Goal: Task Accomplishment & Management: Complete application form

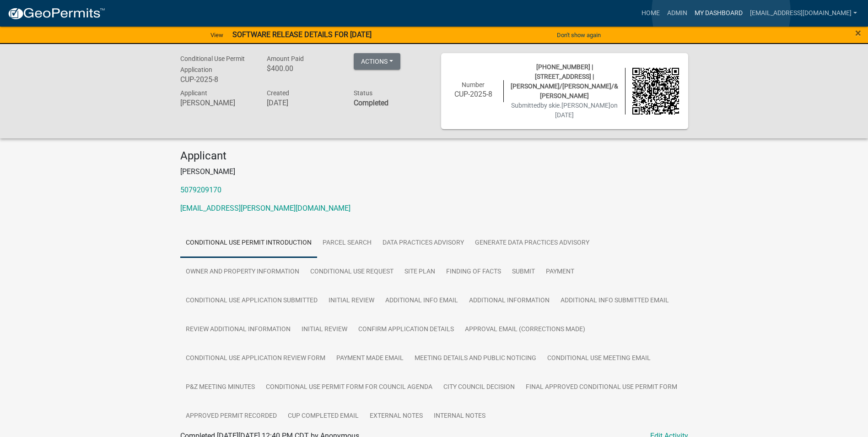
click at [721, 12] on link "My Dashboard" at bounding box center [718, 13] width 55 height 17
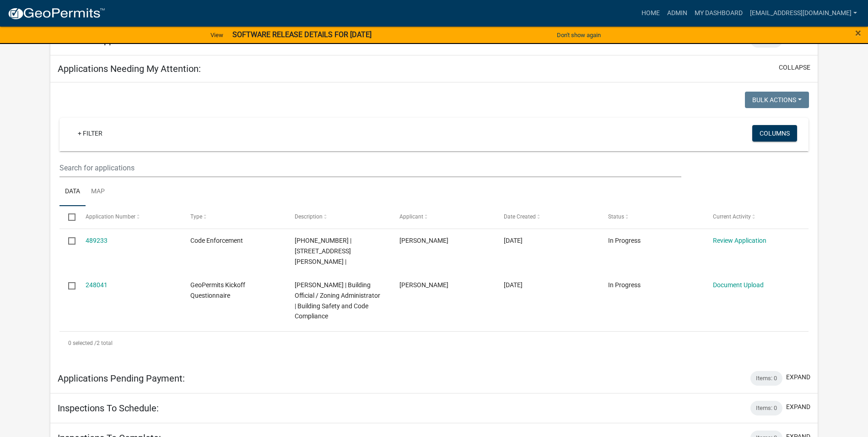
scroll to position [366, 0]
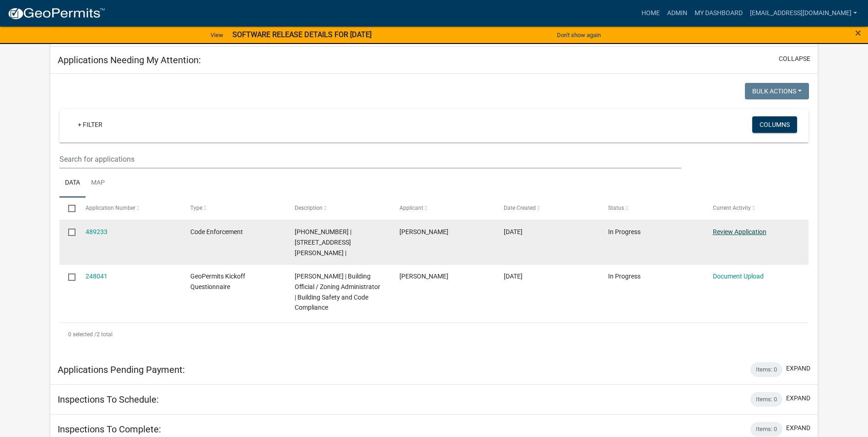
click at [724, 230] on link "Review Application" at bounding box center [740, 231] width 54 height 7
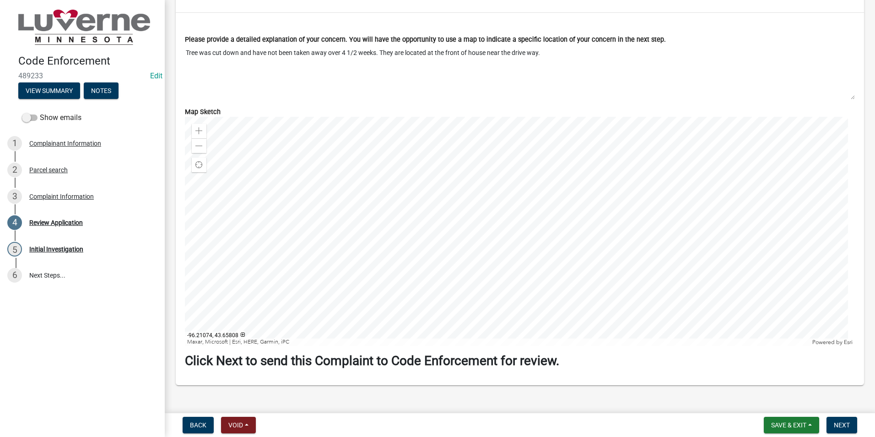
scroll to position [855, 0]
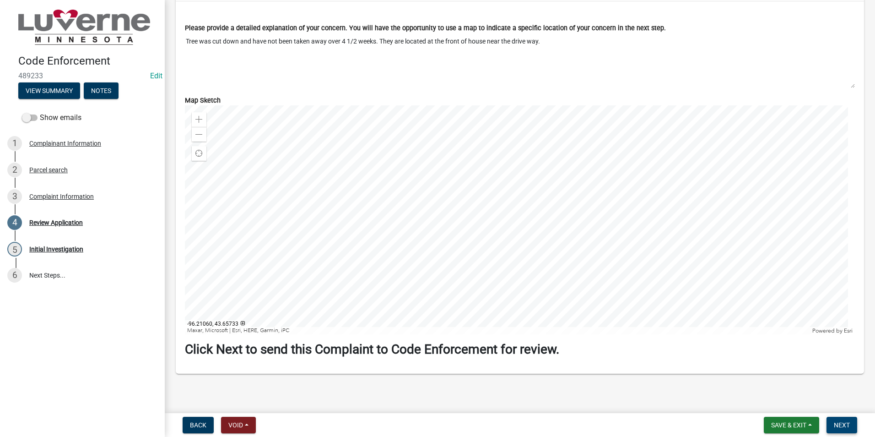
click at [831, 422] on button "Next" at bounding box center [842, 425] width 31 height 16
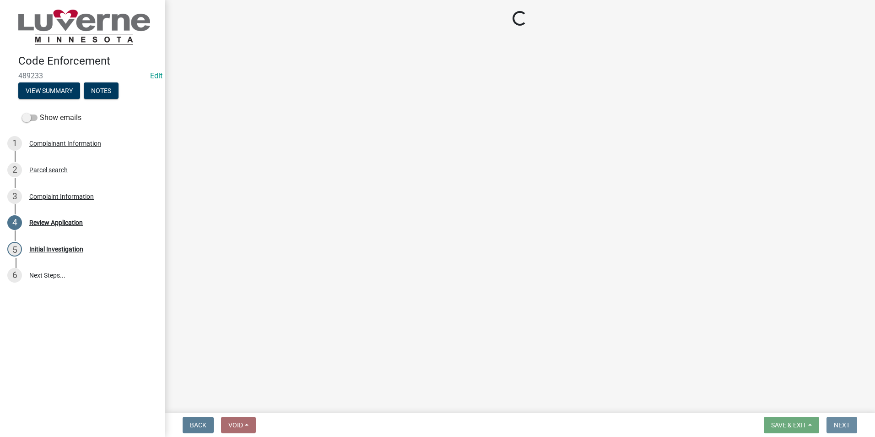
scroll to position [0, 0]
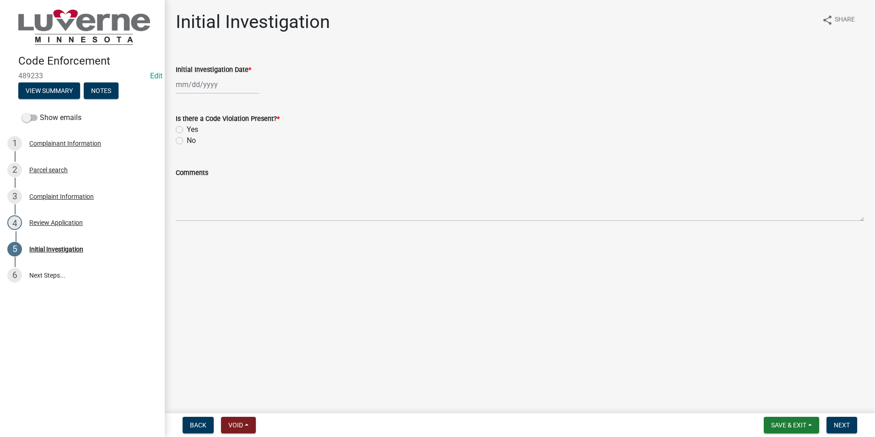
click at [198, 86] on div at bounding box center [218, 84] width 84 height 19
select select "10"
select select "2025"
click at [199, 146] on div "7" at bounding box center [199, 148] width 15 height 15
type input "[DATE]"
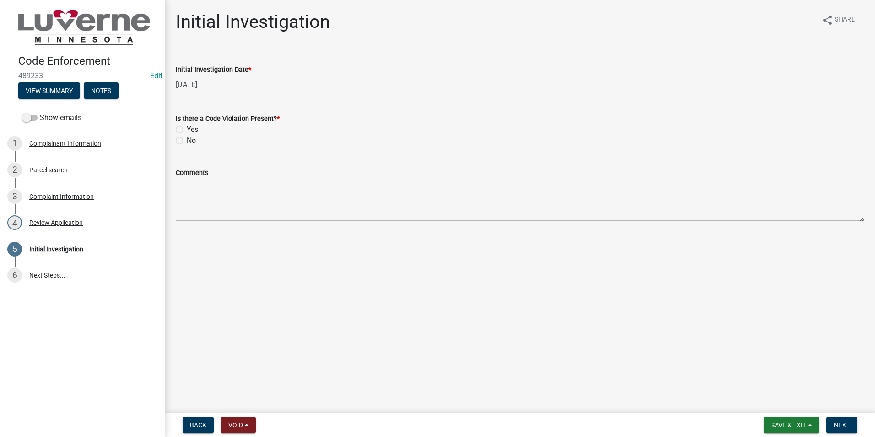
click at [187, 128] on label "Yes" at bounding box center [192, 129] width 11 height 11
click at [187, 128] on input "Yes" at bounding box center [190, 127] width 6 height 6
radio input "true"
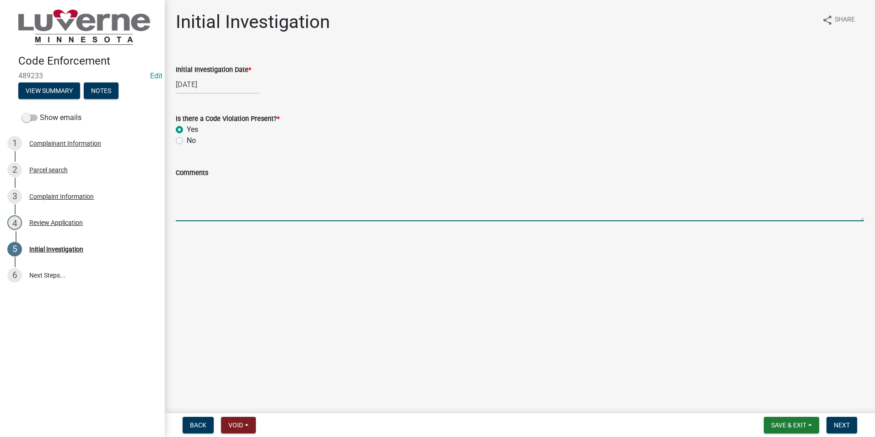
click at [206, 202] on textarea "Comments" at bounding box center [520, 199] width 688 height 43
click at [241, 184] on textarea "An enforcement let" at bounding box center [520, 199] width 688 height 43
type textarea "An enforcement letter will be sent out"
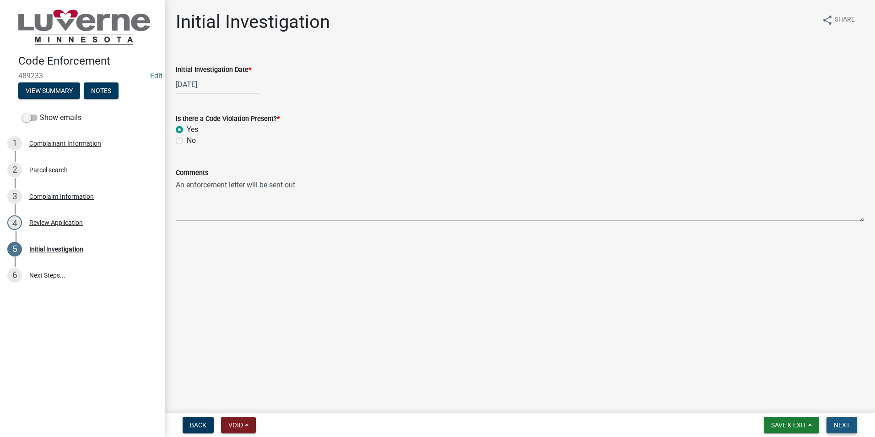
click at [837, 425] on span "Next" at bounding box center [842, 424] width 16 height 7
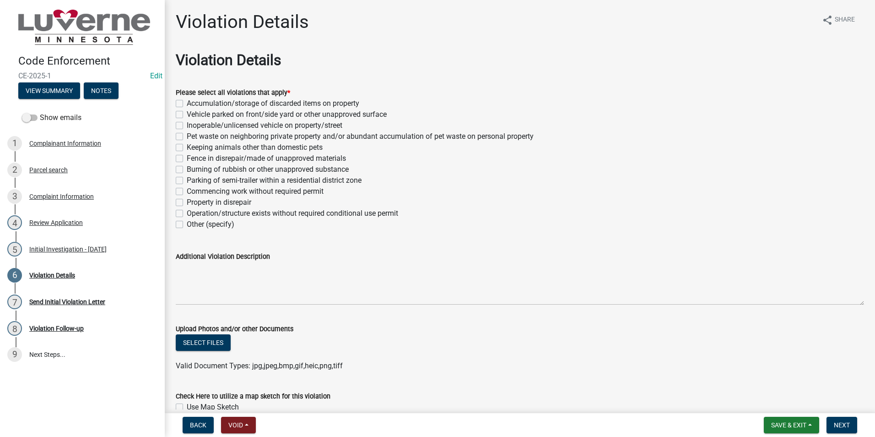
click at [187, 224] on label "Other (specify)" at bounding box center [211, 224] width 48 height 11
click at [187, 224] on input "Other (specify)" at bounding box center [190, 222] width 6 height 6
checkbox input "true"
checkbox input "false"
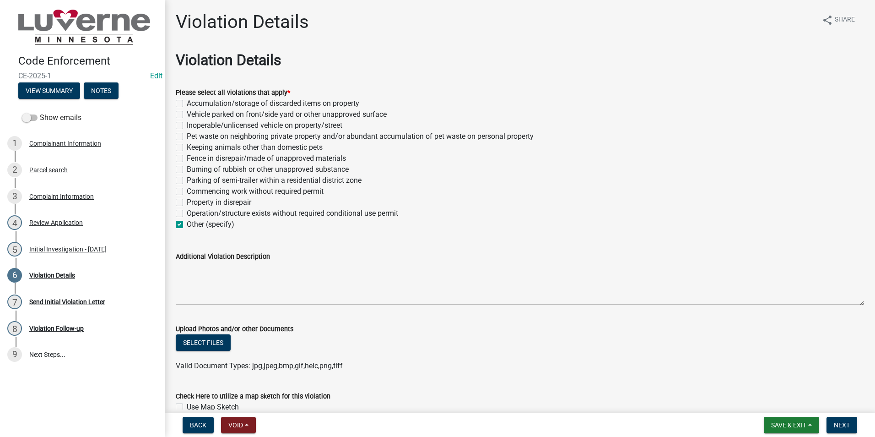
checkbox input "false"
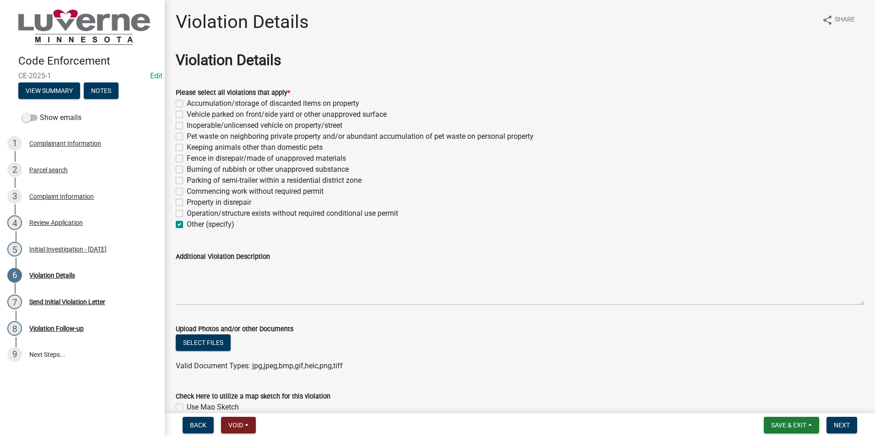
checkbox input "false"
checkbox input "true"
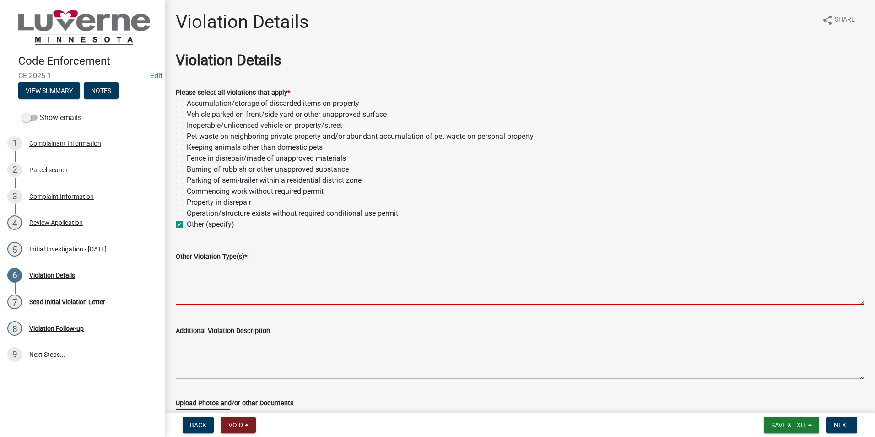
drag, startPoint x: 210, startPoint y: 275, endPoint x: 222, endPoint y: 274, distance: 11.5
click at [211, 275] on textarea "Other Violation Type(s) *" at bounding box center [520, 283] width 688 height 43
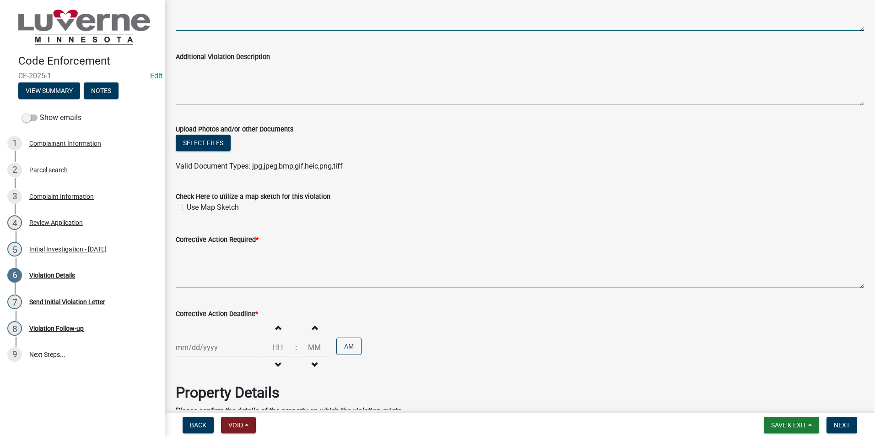
scroll to position [275, 0]
type textarea "Cut tree in front yard"
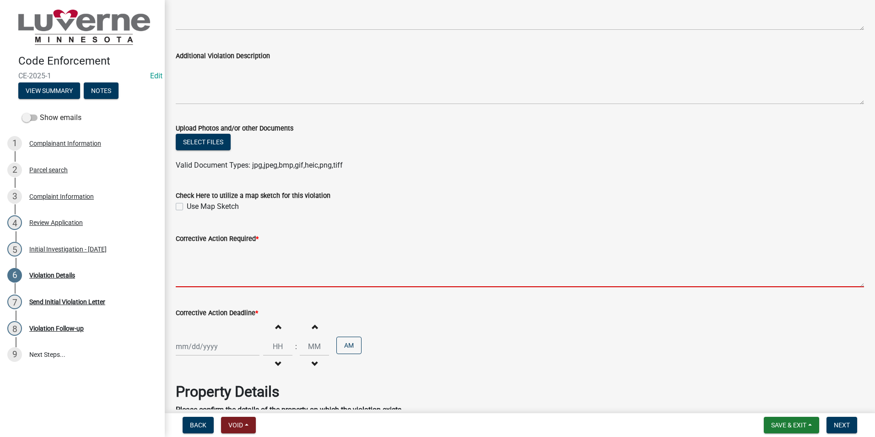
click at [197, 271] on textarea "Corrective Action Required *" at bounding box center [520, 265] width 688 height 43
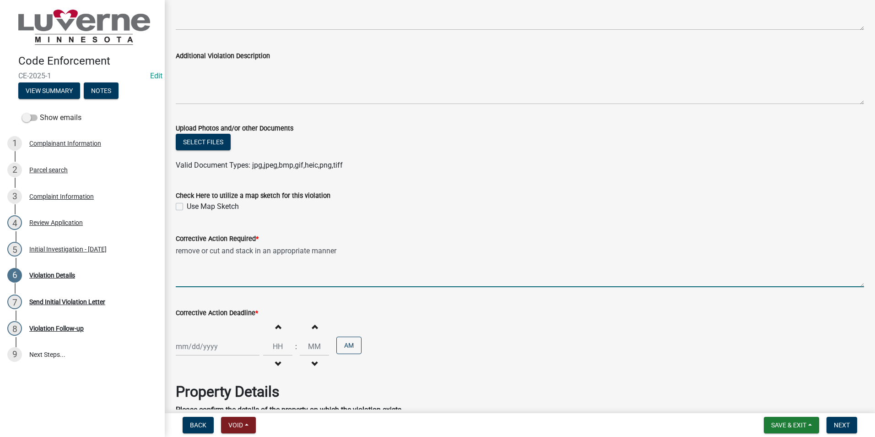
type textarea "remove or cut and stack in an appropriate manner"
click at [181, 349] on div at bounding box center [218, 346] width 84 height 19
select select "10"
select select "2025"
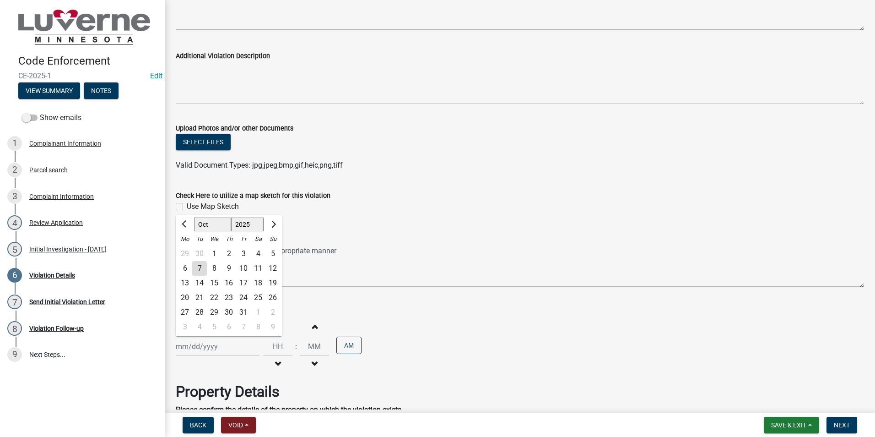
click at [260, 281] on div "18" at bounding box center [258, 283] width 15 height 15
type input "[DATE]"
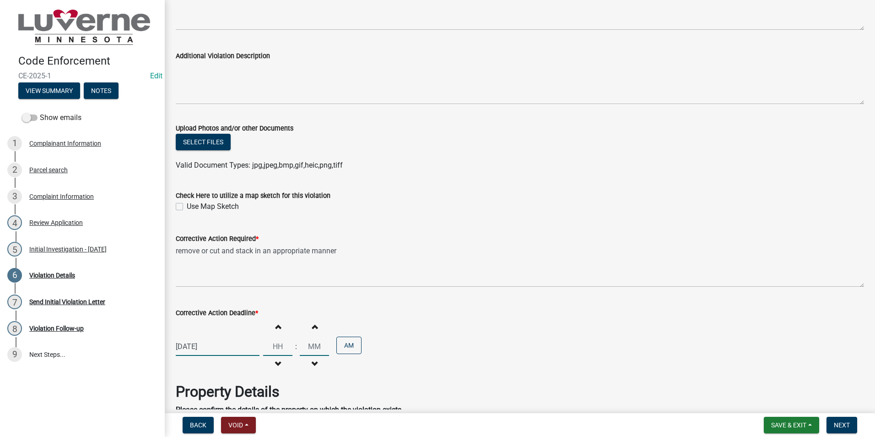
click at [276, 346] on input "Hours" at bounding box center [277, 346] width 29 height 19
click at [280, 344] on input "Hours" at bounding box center [277, 346] width 29 height 19
click at [279, 346] on input "Hours" at bounding box center [277, 346] width 29 height 19
click at [276, 362] on span "button" at bounding box center [278, 363] width 5 height 7
type input "11"
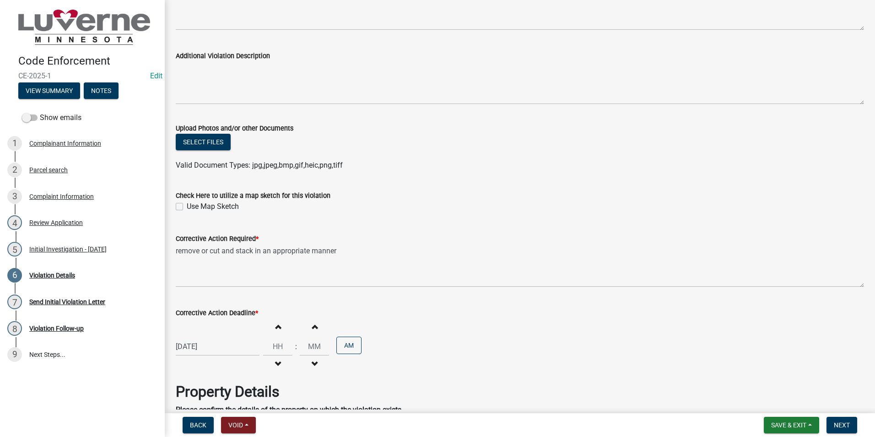
type input "00"
click at [276, 327] on span "button" at bounding box center [278, 326] width 5 height 7
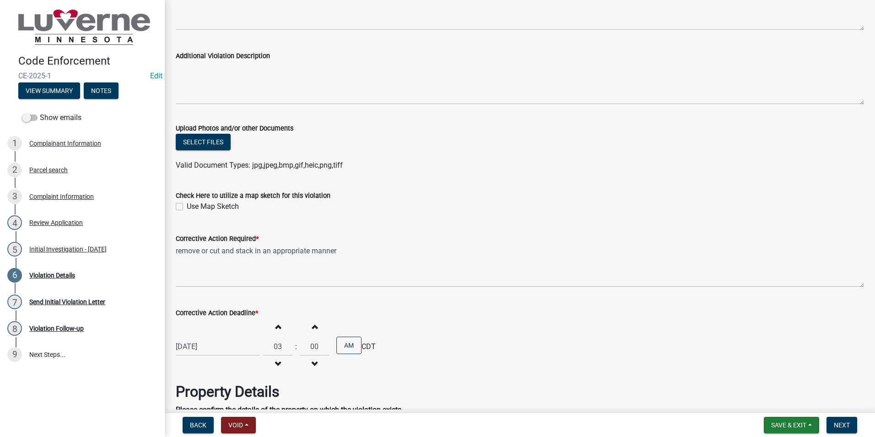
click at [276, 364] on span "button" at bounding box center [278, 363] width 5 height 7
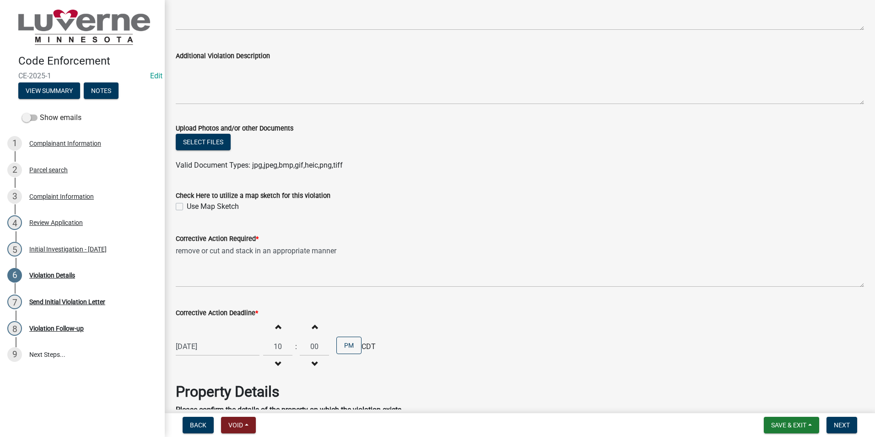
click at [276, 364] on span "button" at bounding box center [278, 363] width 5 height 7
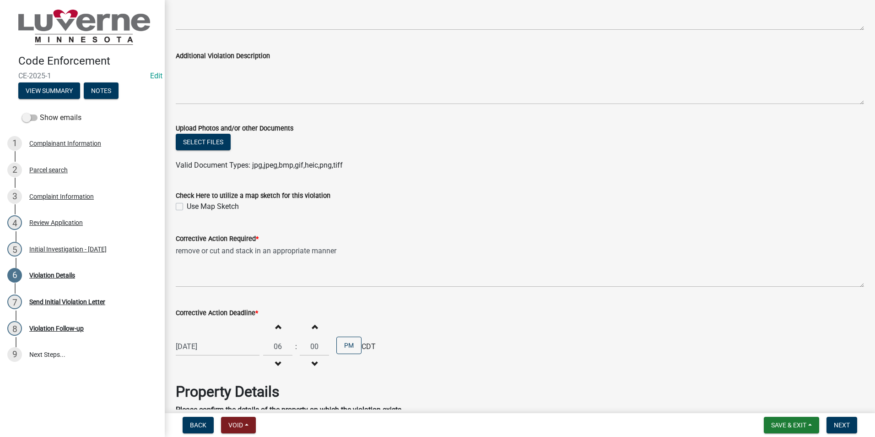
type input "05"
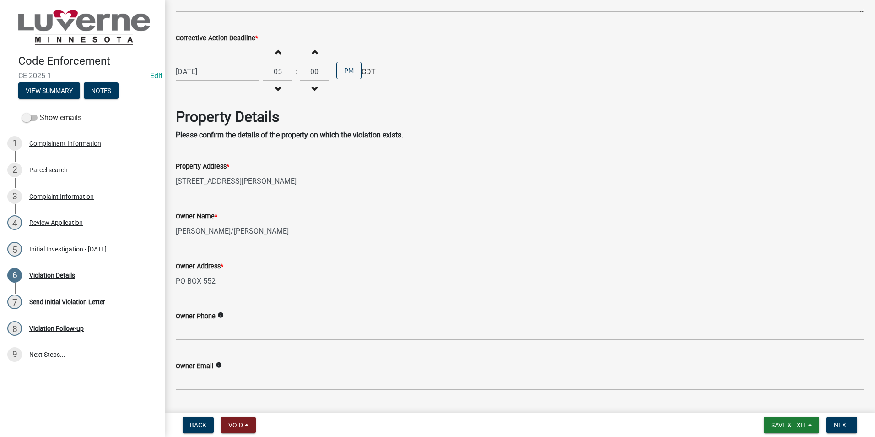
scroll to position [573, 0]
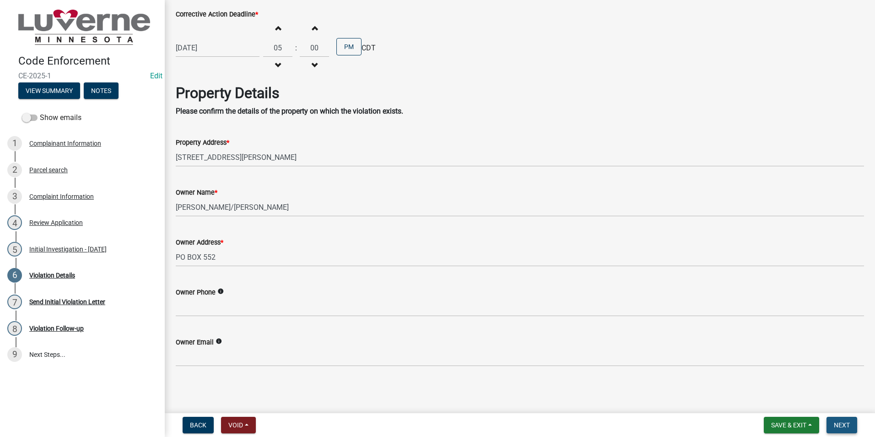
click at [839, 425] on span "Next" at bounding box center [842, 424] width 16 height 7
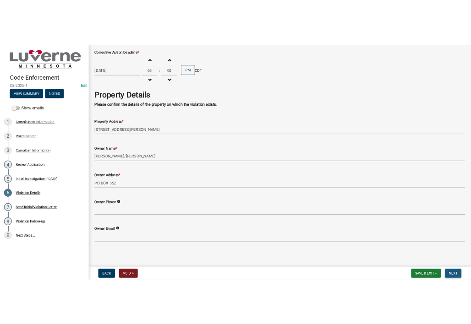
scroll to position [0, 0]
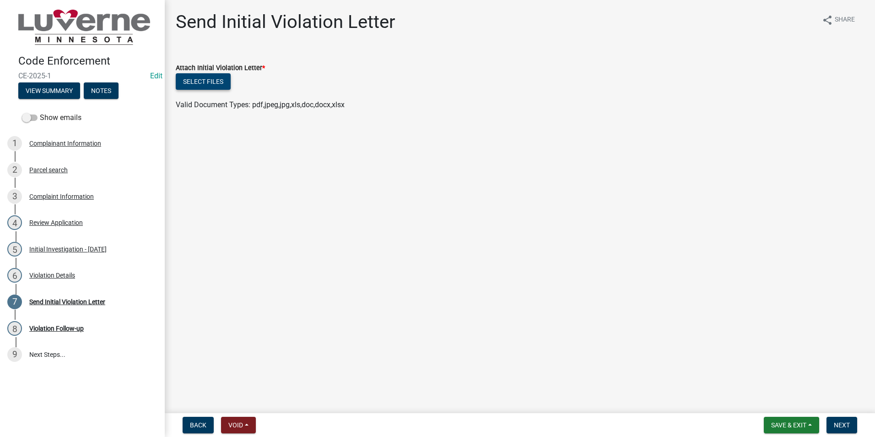
click at [208, 81] on button "Select files" at bounding box center [203, 81] width 55 height 16
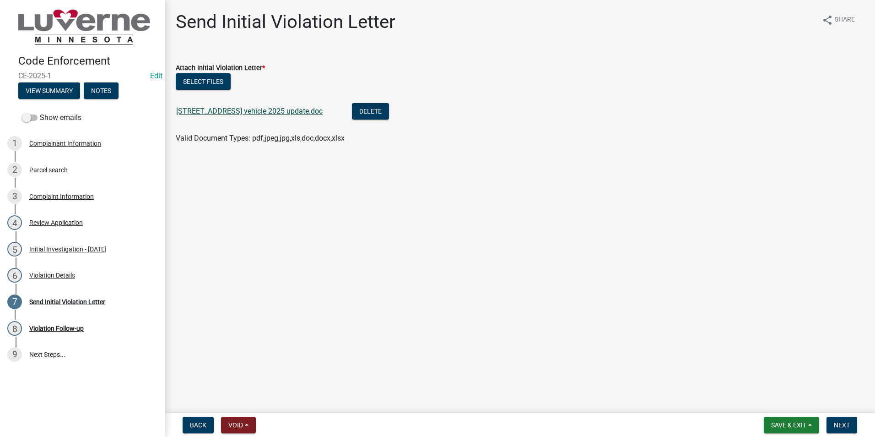
drag, startPoint x: 277, startPoint y: 111, endPoint x: 270, endPoint y: 112, distance: 7.8
click at [270, 112] on link "[STREET_ADDRESS] vehicle 2025 update.doc" at bounding box center [249, 111] width 146 height 9
click at [352, 108] on button "Delete" at bounding box center [370, 111] width 37 height 16
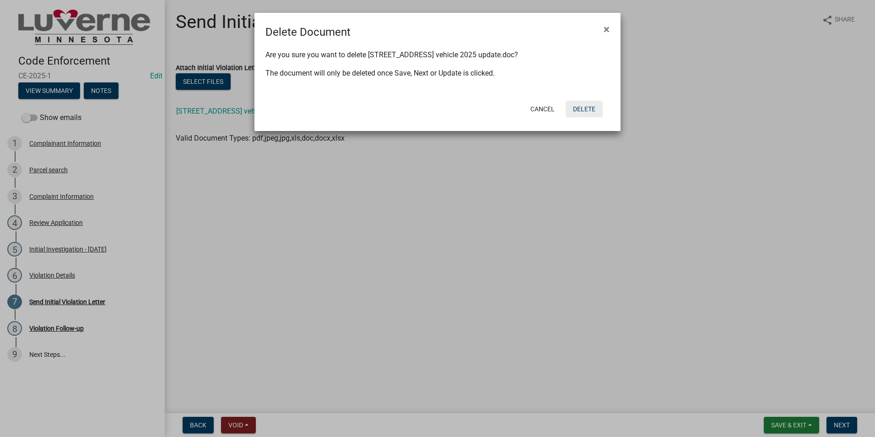
click at [587, 107] on button "Delete" at bounding box center [584, 109] width 37 height 16
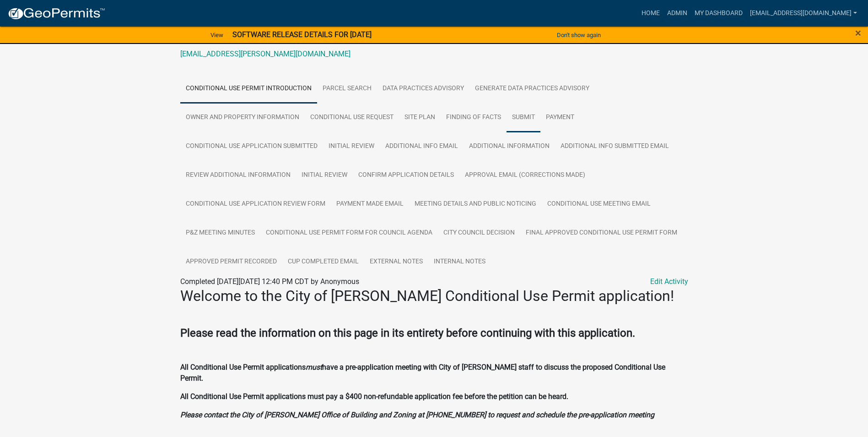
scroll to position [163, 0]
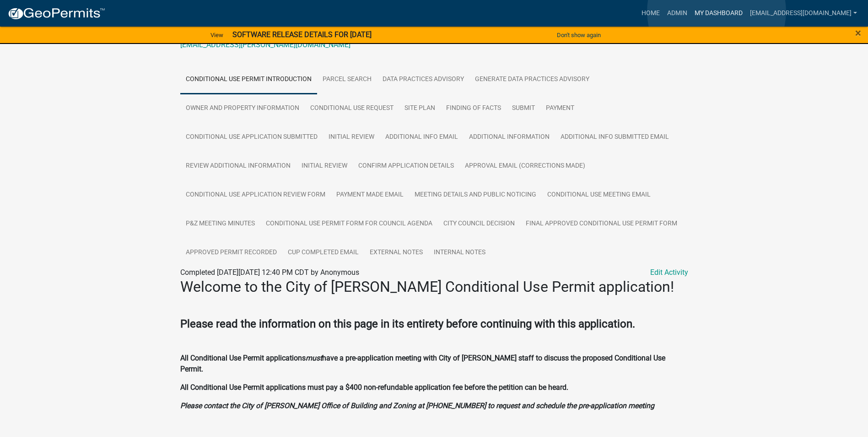
click at [717, 11] on link "My Dashboard" at bounding box center [718, 13] width 55 height 17
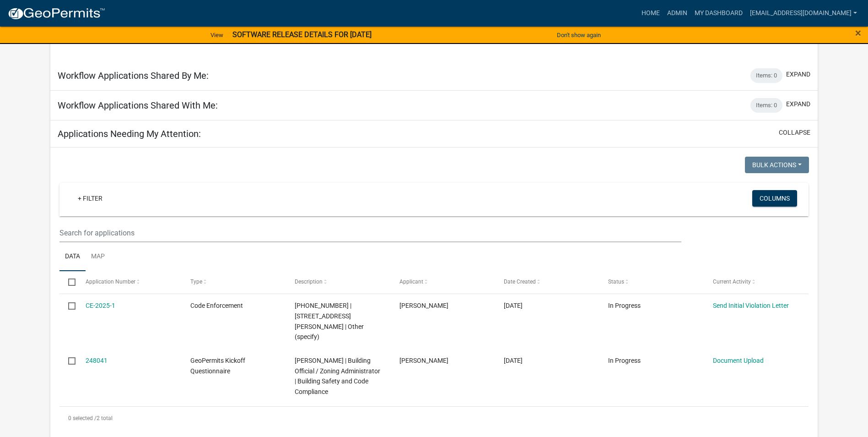
scroll to position [386, 0]
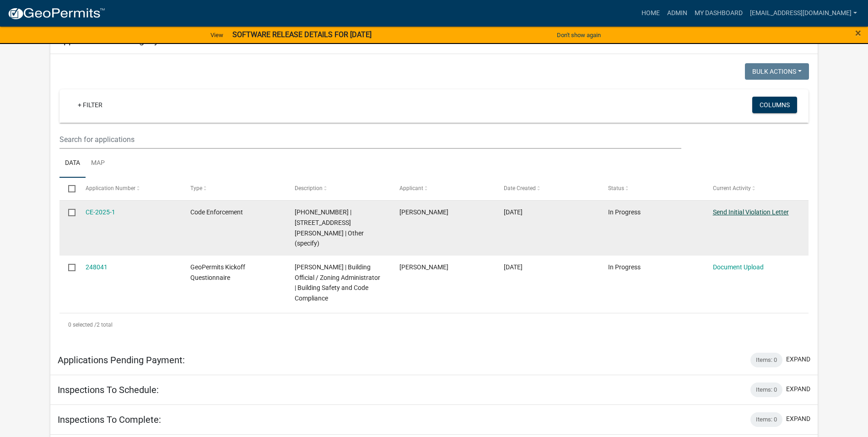
click at [720, 211] on link "Send Initial Violation Letter" at bounding box center [751, 211] width 76 height 7
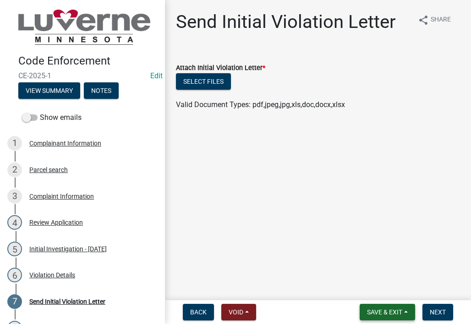
click at [390, 313] on span "Save & Exit" at bounding box center [384, 312] width 35 height 7
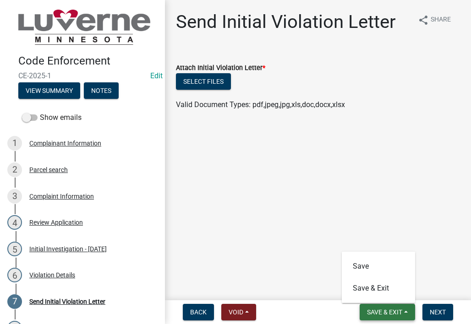
click at [381, 309] on span "Save & Exit" at bounding box center [384, 312] width 35 height 7
click at [385, 312] on span "Save & Exit" at bounding box center [384, 312] width 35 height 7
click at [371, 289] on button "Save & Exit" at bounding box center [377, 288] width 73 height 22
